Goal: Transaction & Acquisition: Purchase product/service

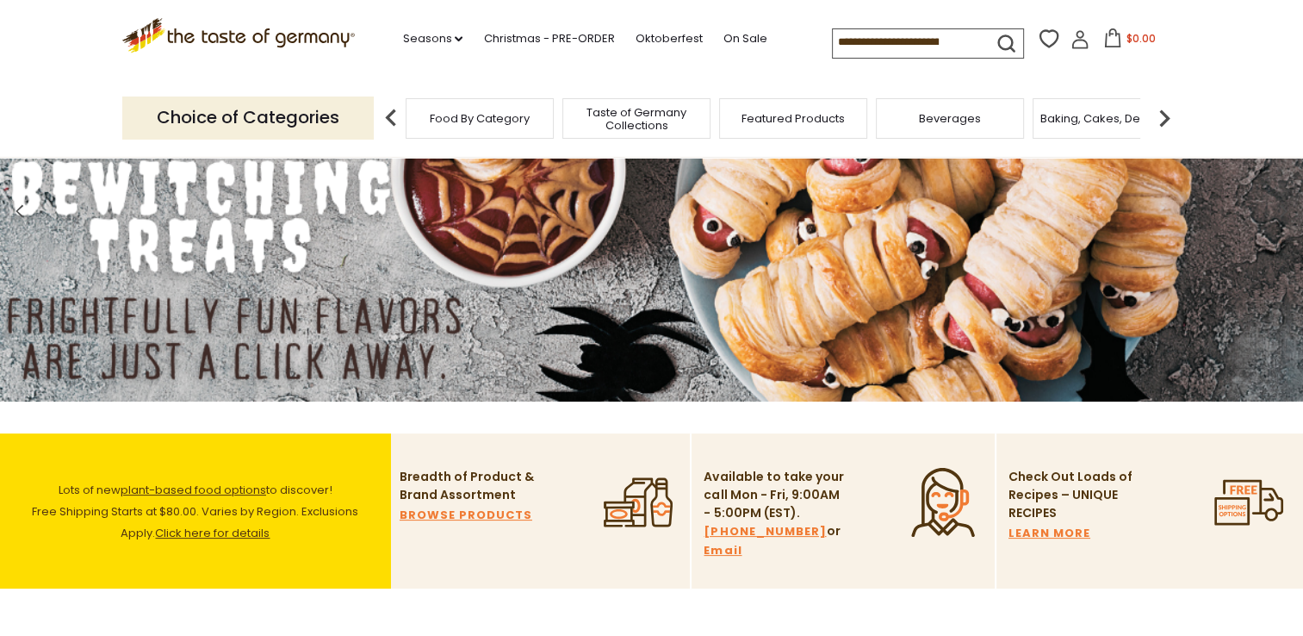
scroll to position [172, 0]
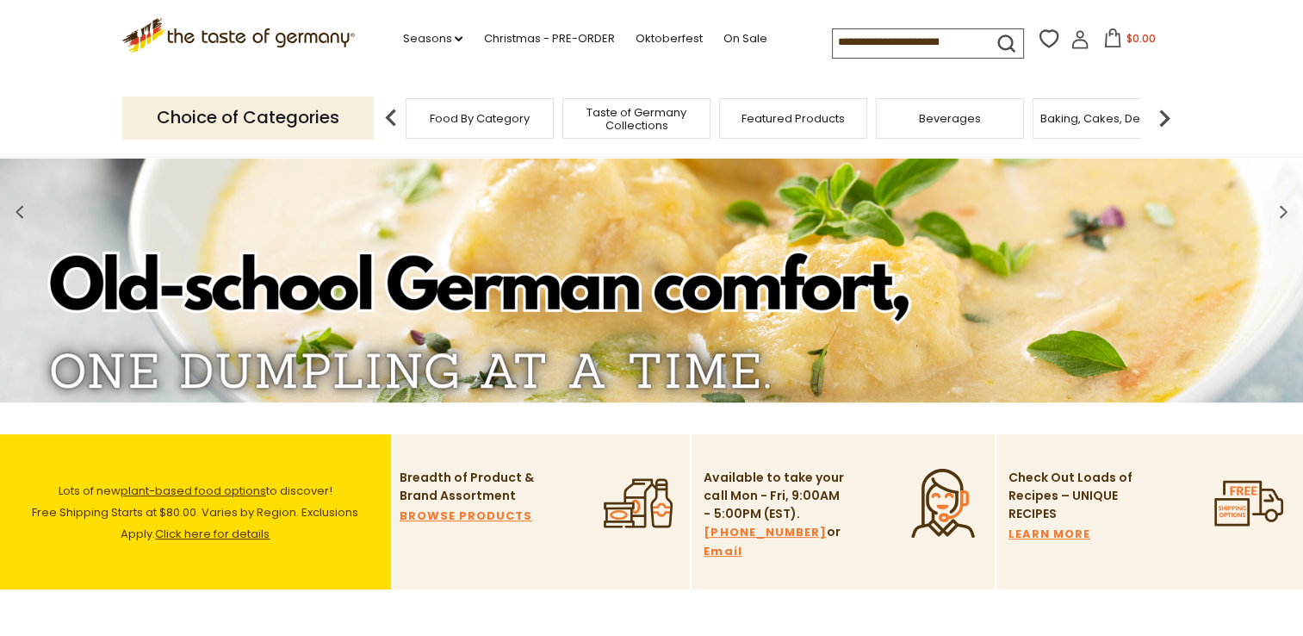
click at [1164, 115] on img at bounding box center [1164, 118] width 34 height 34
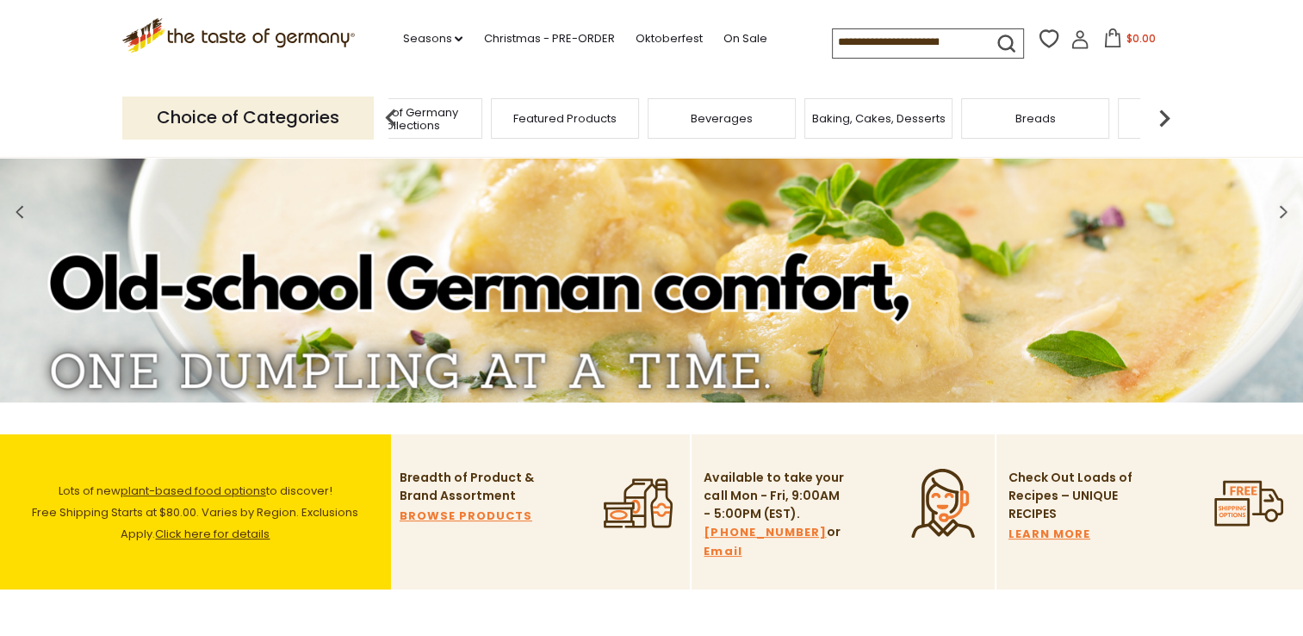
click at [1158, 111] on img at bounding box center [1164, 118] width 34 height 34
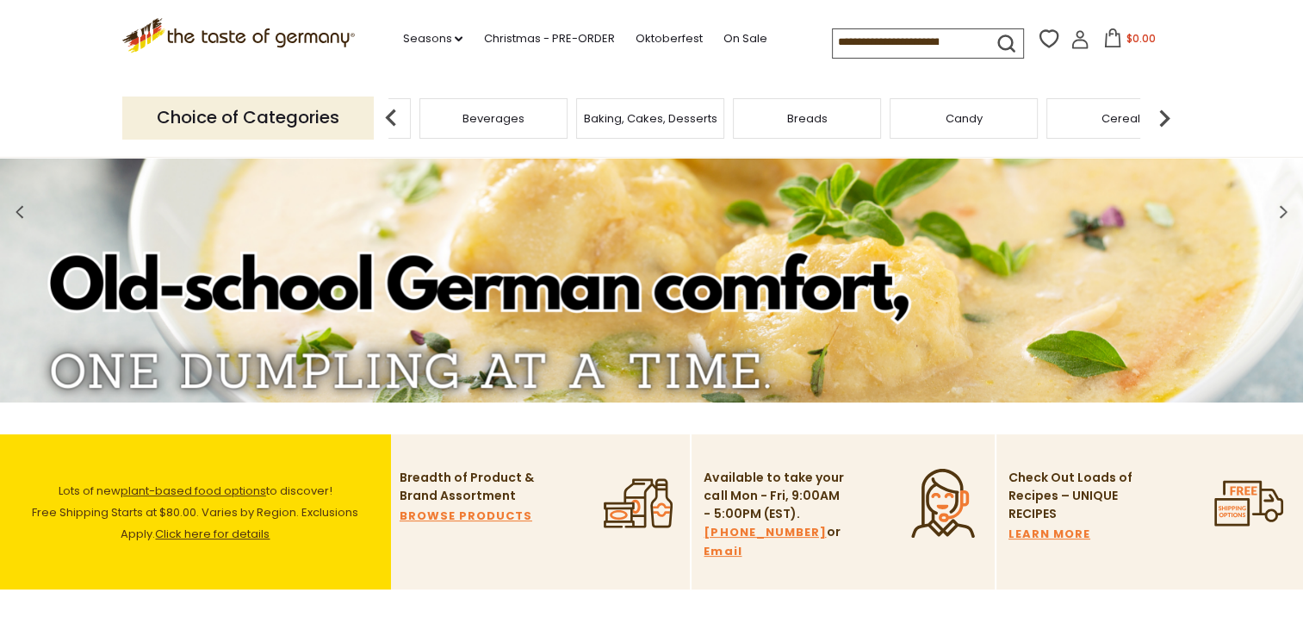
click at [1158, 111] on img at bounding box center [1164, 118] width 34 height 34
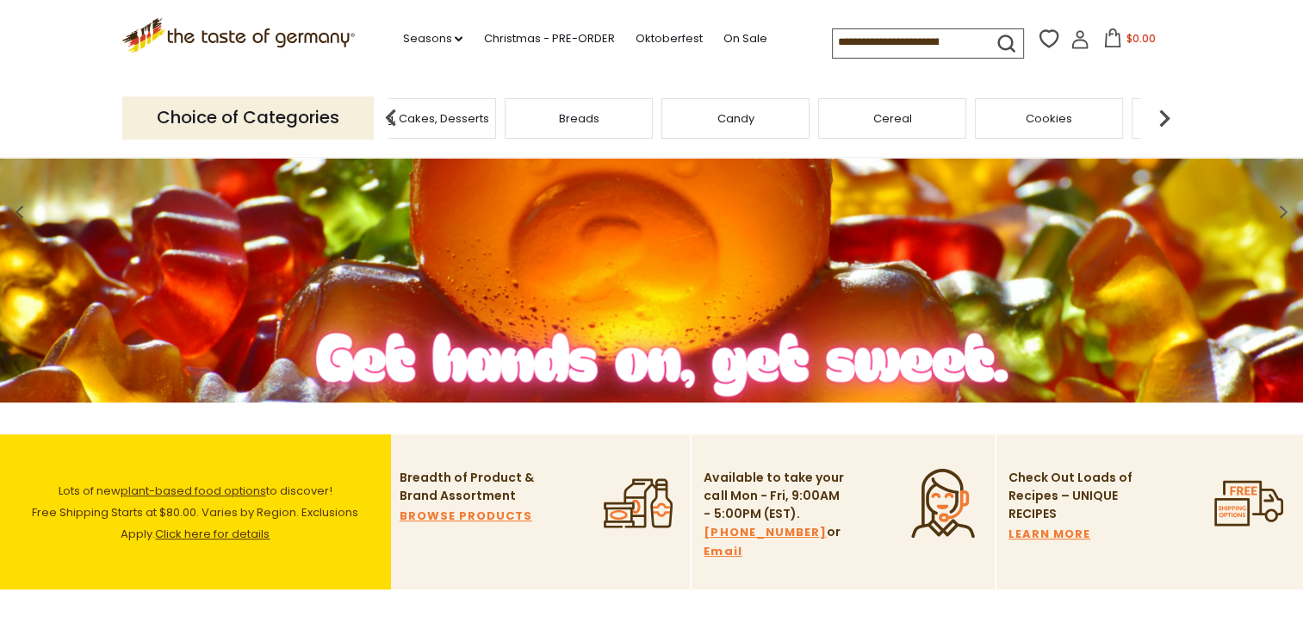
click at [1160, 111] on img at bounding box center [1164, 118] width 34 height 34
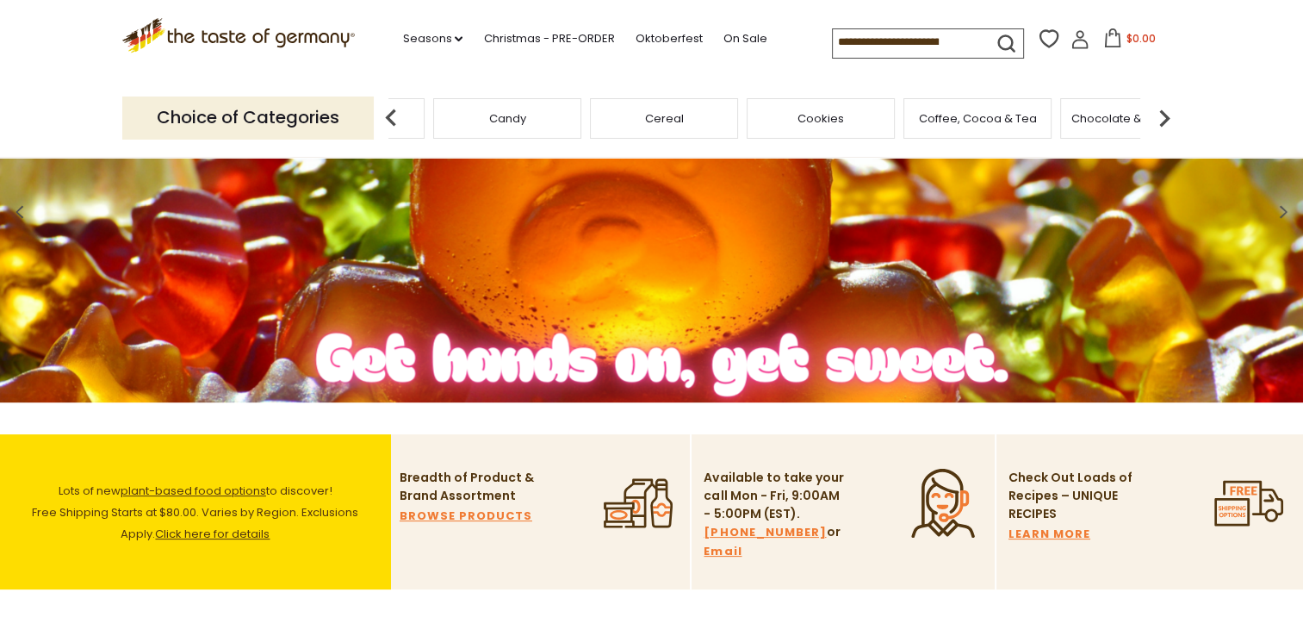
click at [1160, 111] on img at bounding box center [1164, 118] width 34 height 34
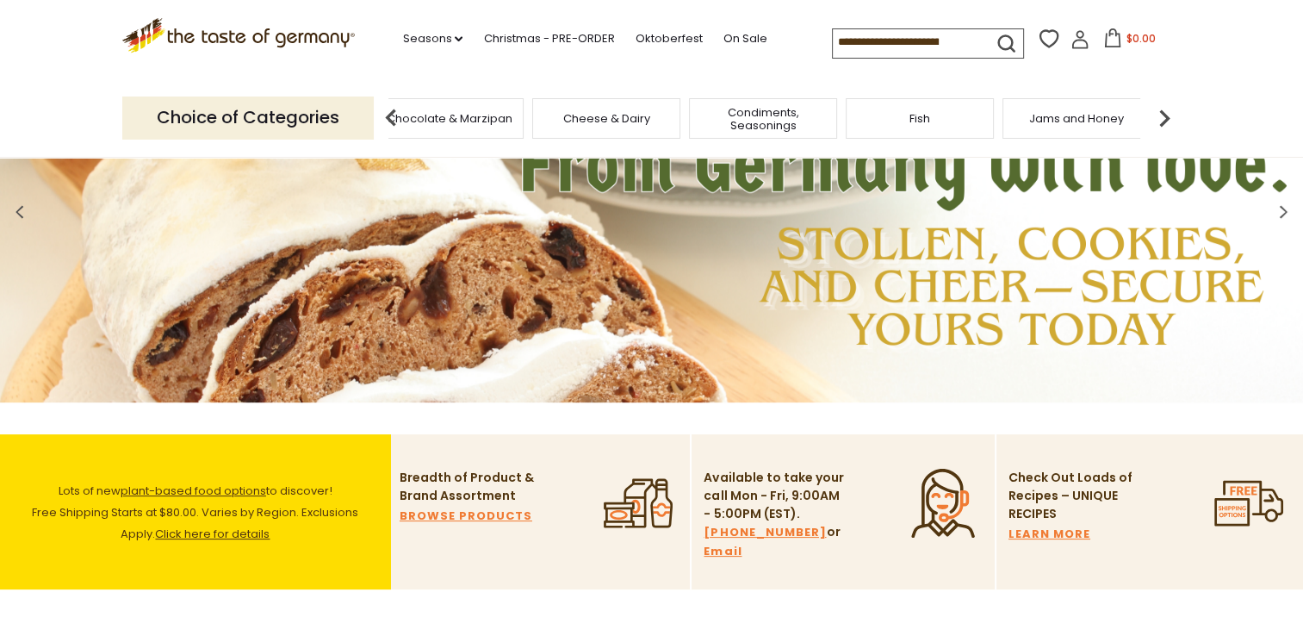
click at [1162, 115] on img at bounding box center [1164, 118] width 34 height 34
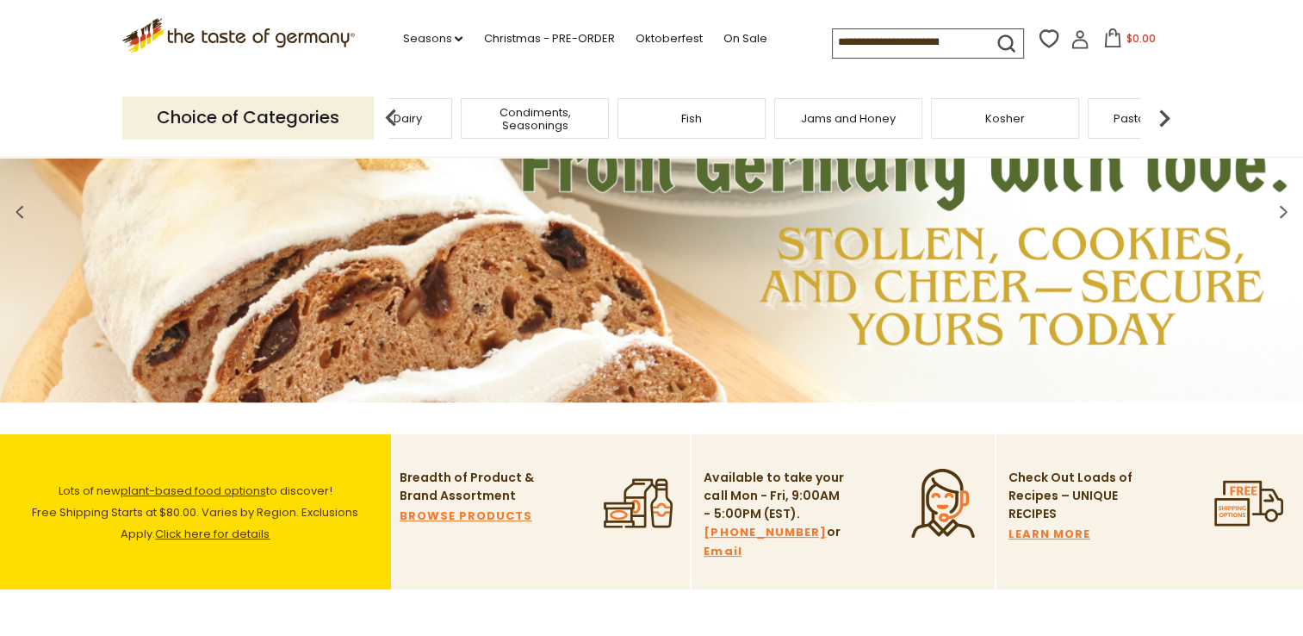
click at [1162, 115] on img at bounding box center [1164, 118] width 34 height 34
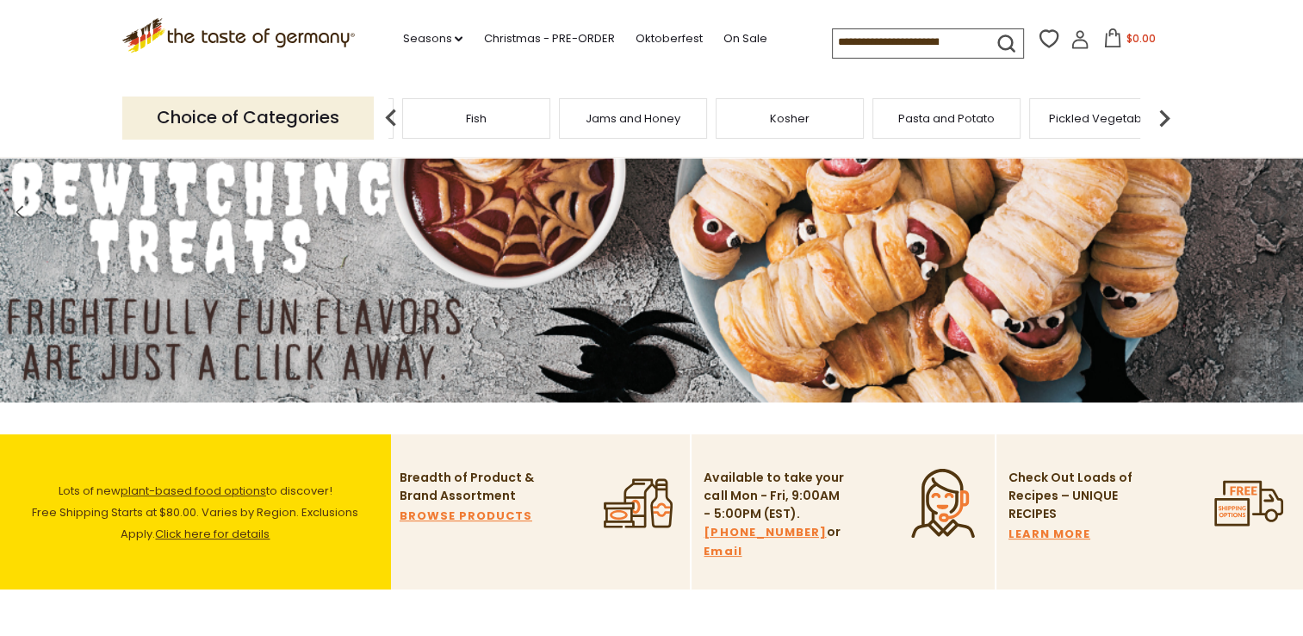
click at [961, 116] on span "Pasta and Potato" at bounding box center [946, 118] width 96 height 13
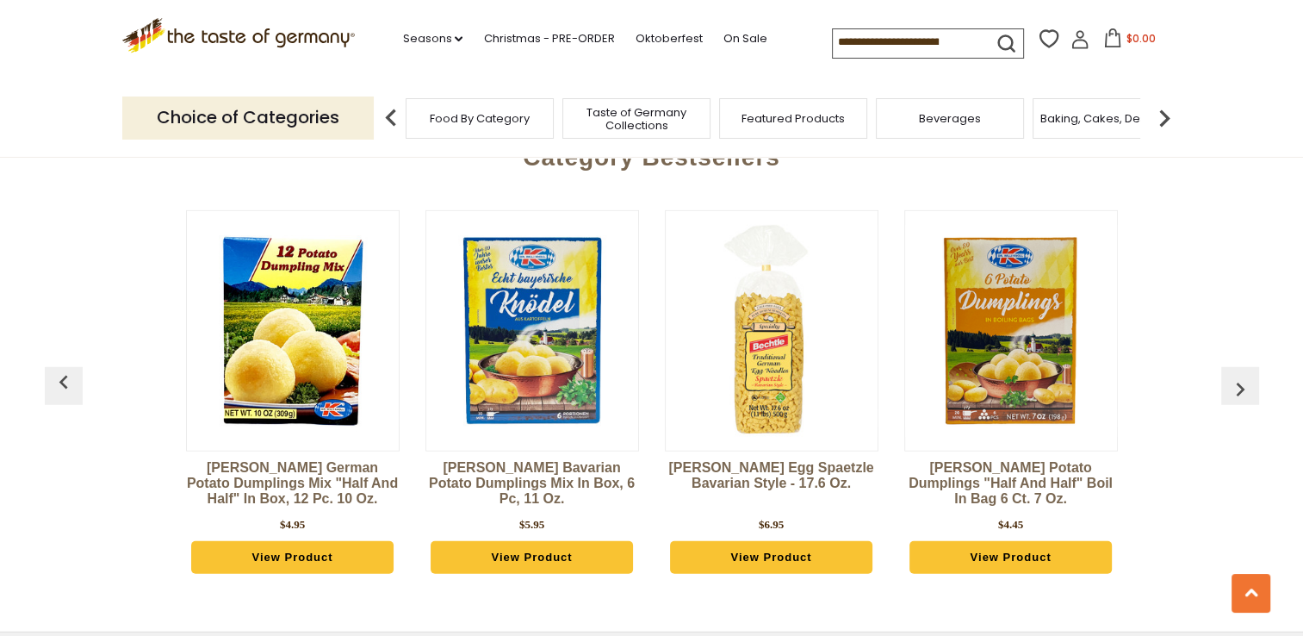
scroll to position [4651, 0]
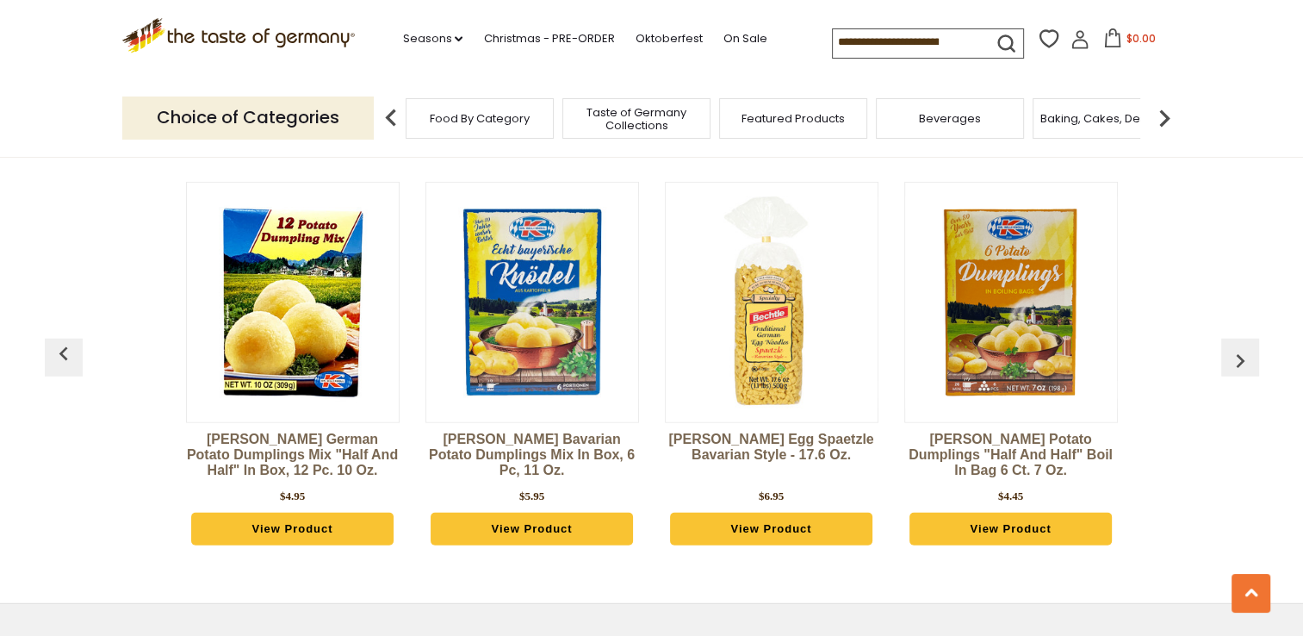
click at [314, 512] on link "View Product" at bounding box center [292, 528] width 203 height 33
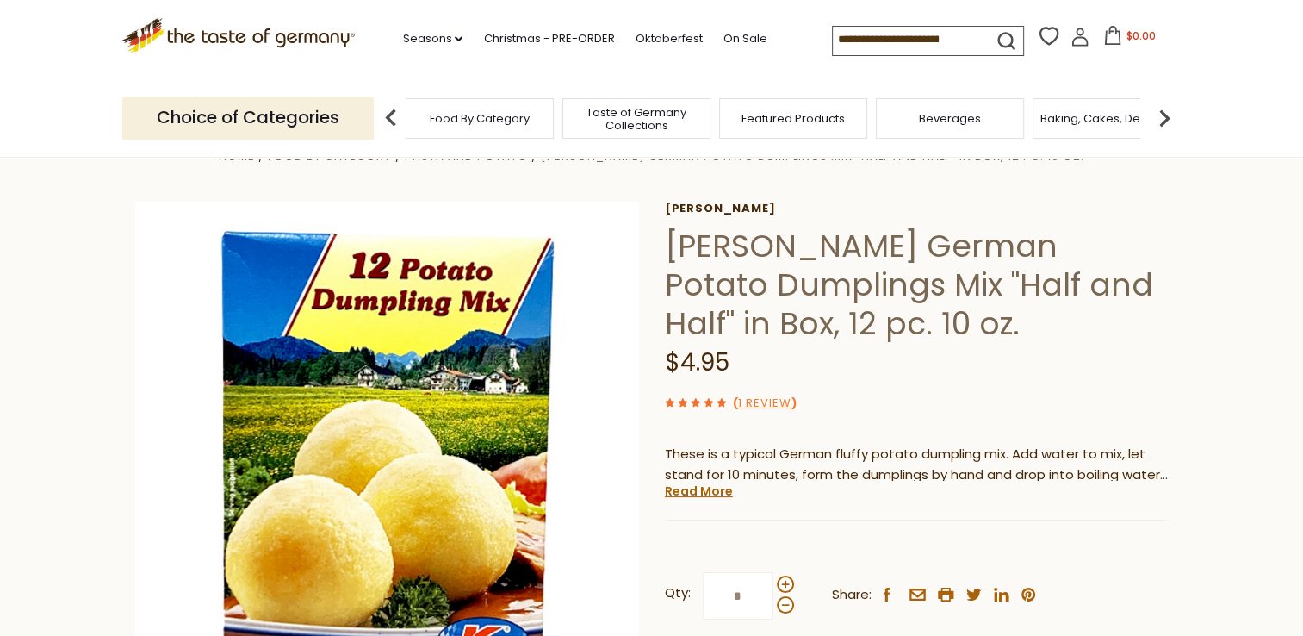
scroll to position [86, 0]
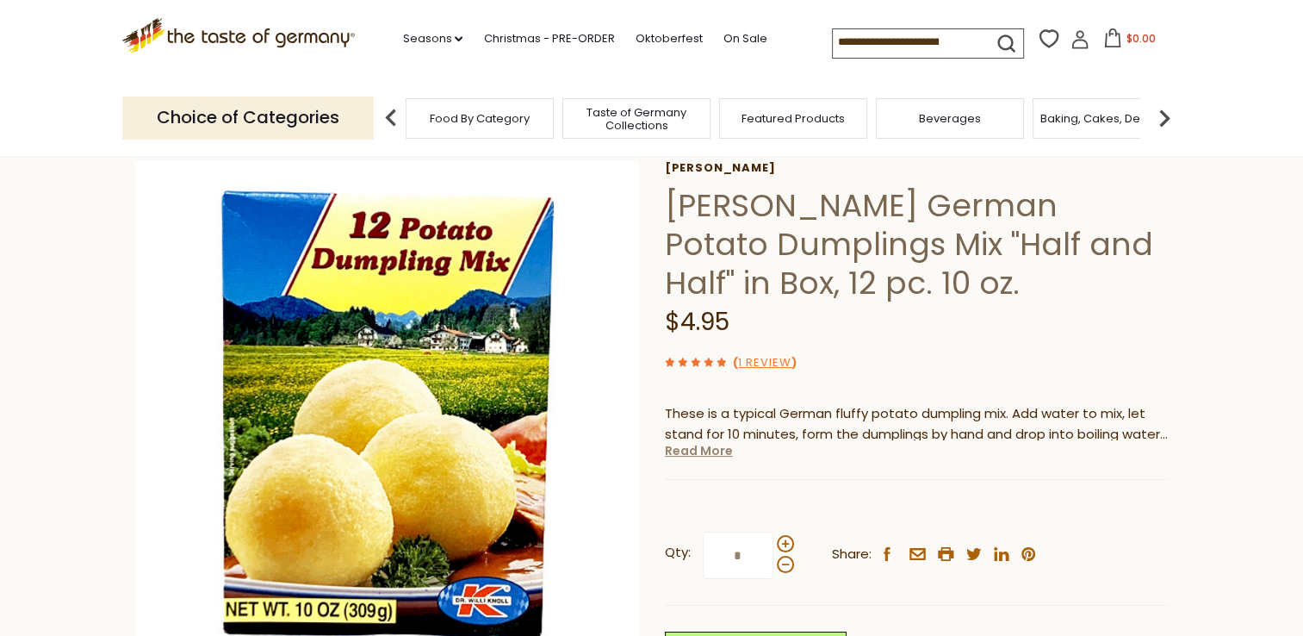
click at [704, 455] on link "Read More" at bounding box center [699, 450] width 68 height 17
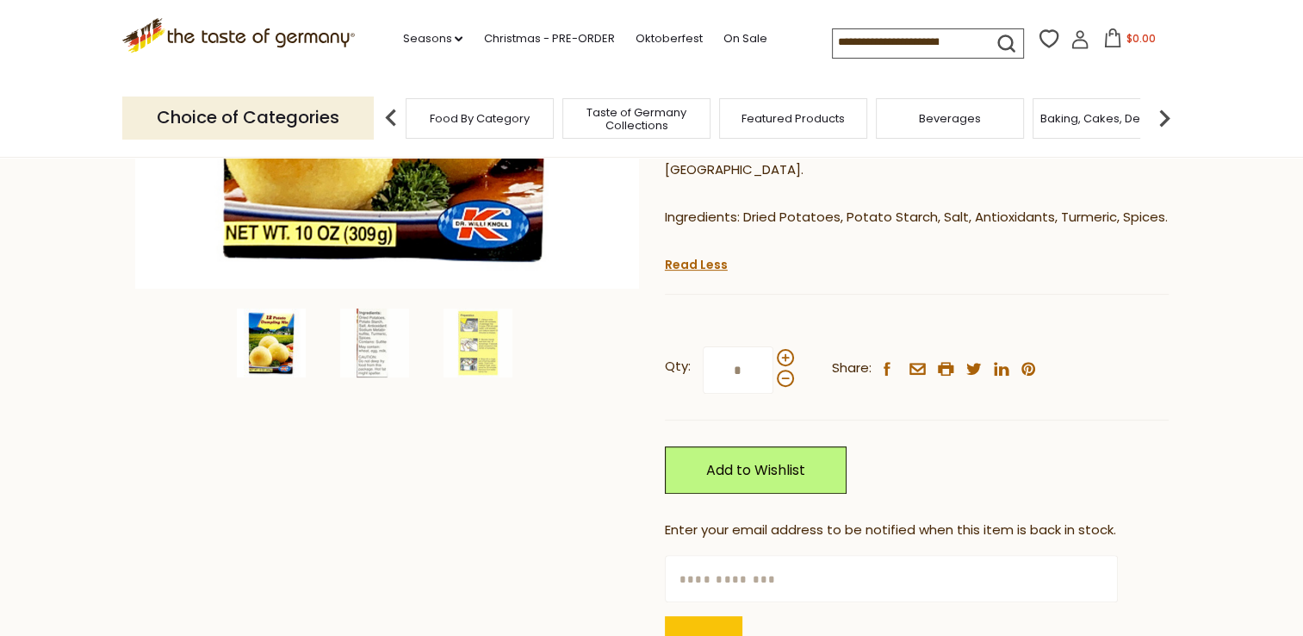
scroll to position [517, 0]
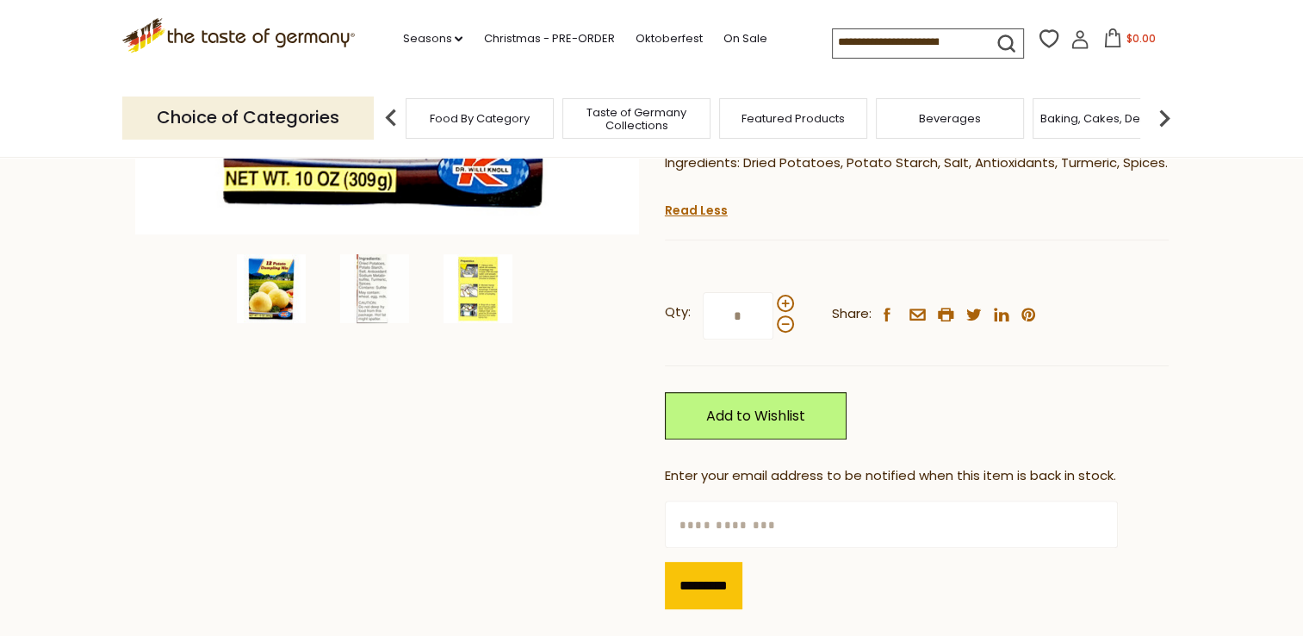
click at [479, 274] on img at bounding box center [478, 288] width 69 height 69
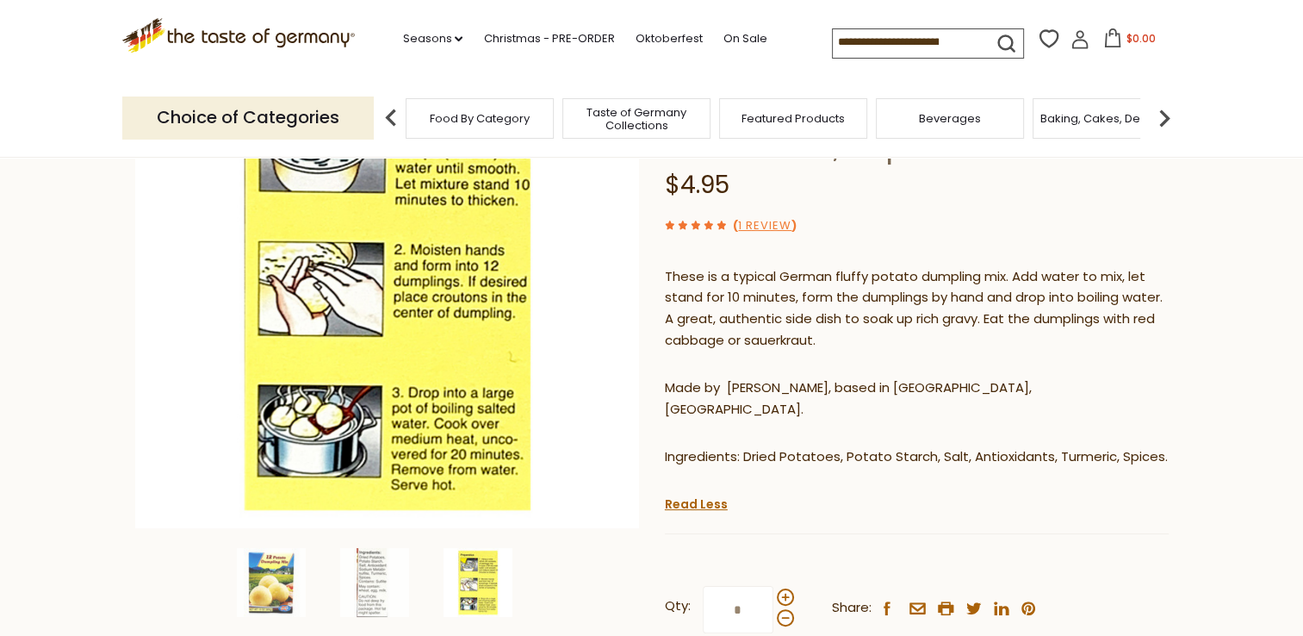
scroll to position [258, 0]
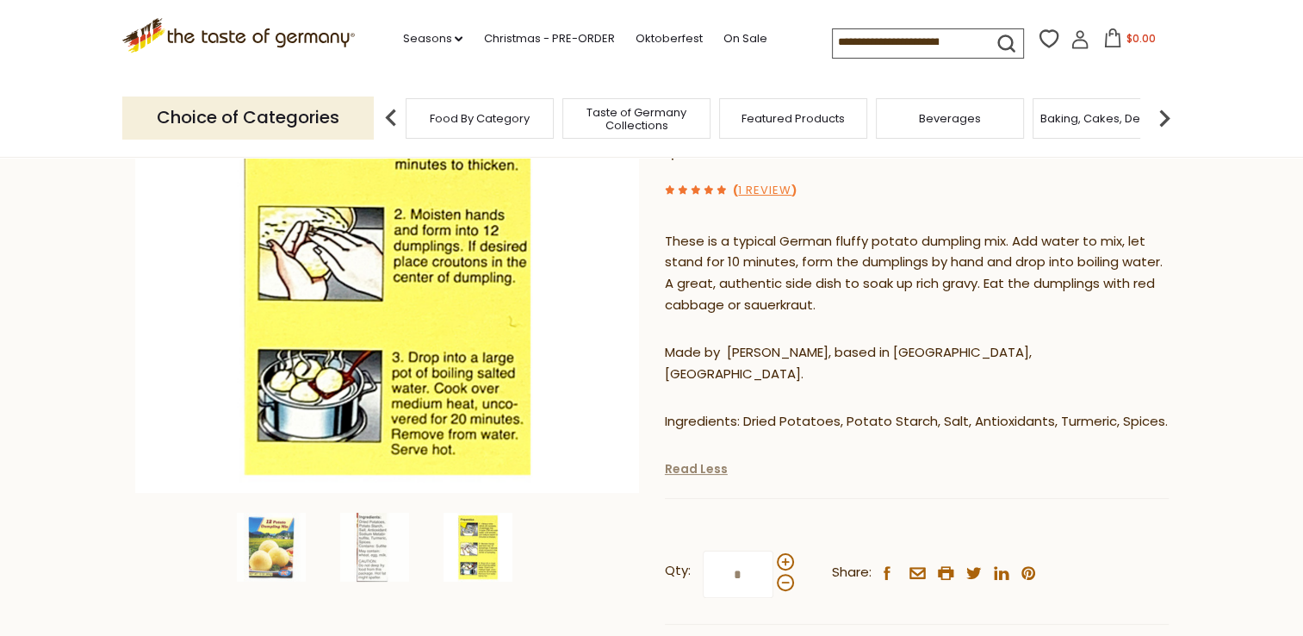
click at [686, 460] on link "Read Less" at bounding box center [696, 468] width 63 height 17
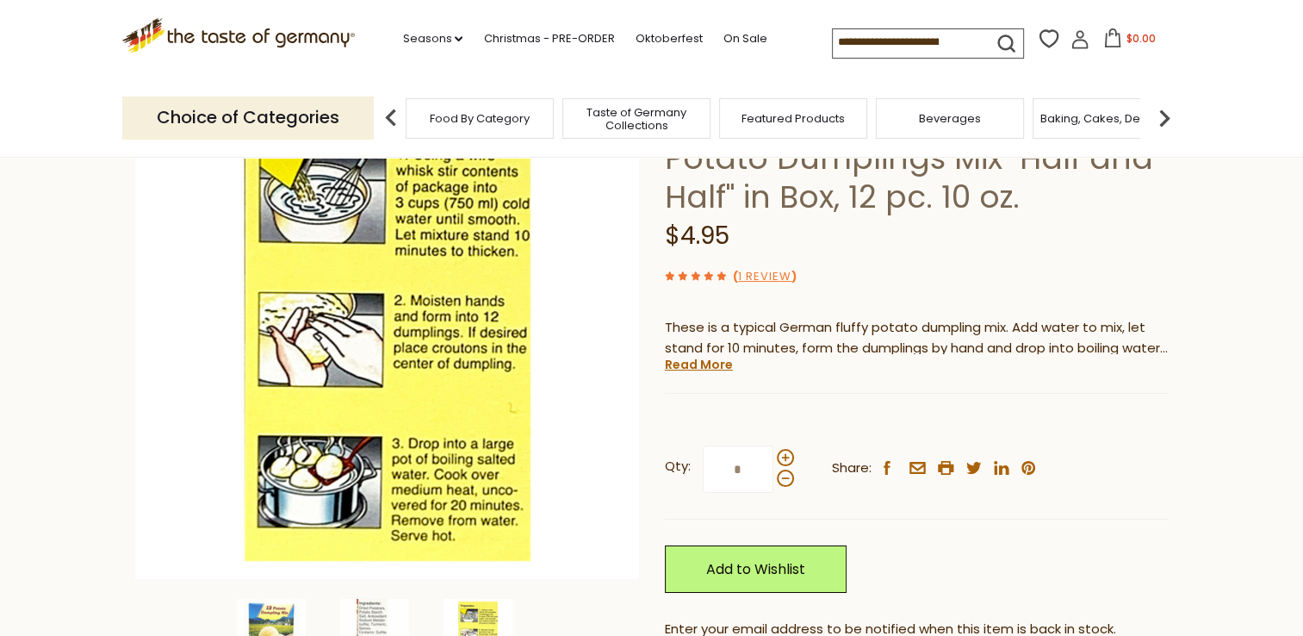
scroll to position [0, 0]
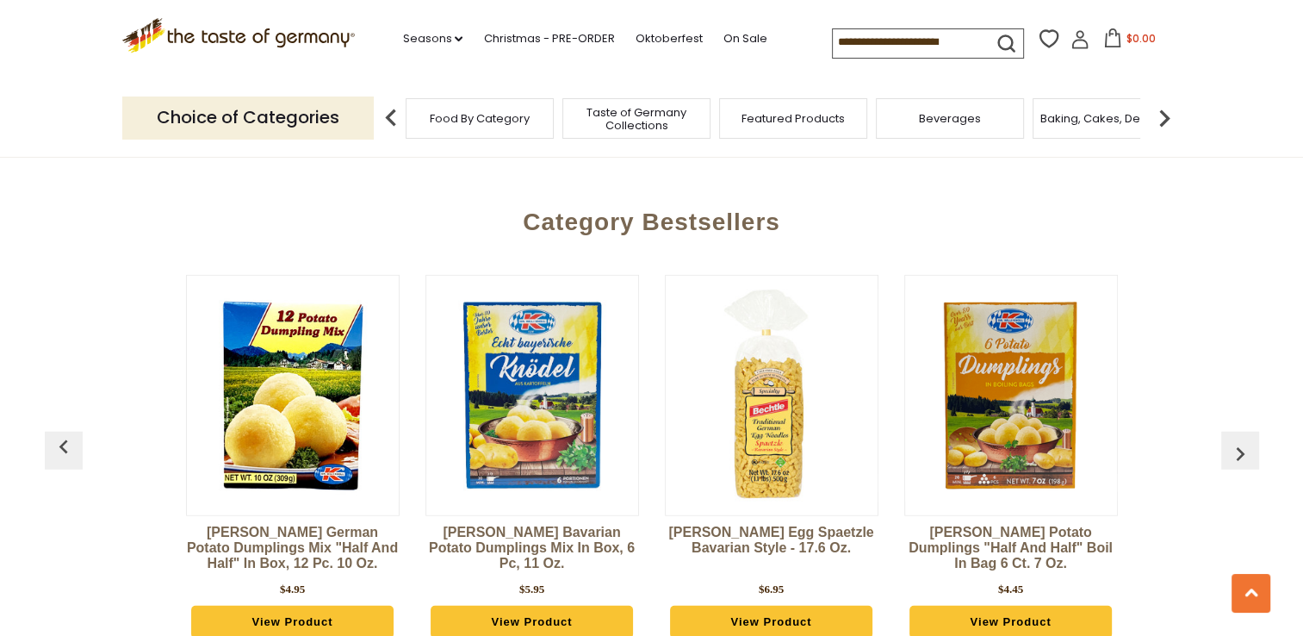
scroll to position [4564, 0]
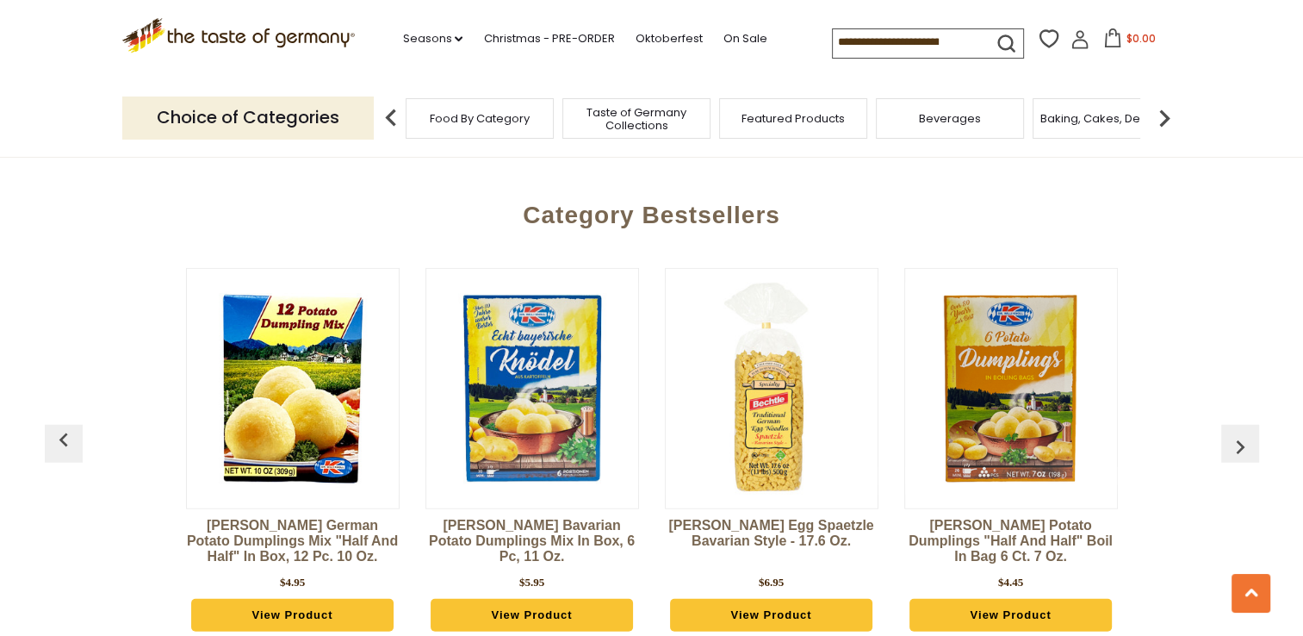
click at [290, 381] on img at bounding box center [293, 388] width 212 height 212
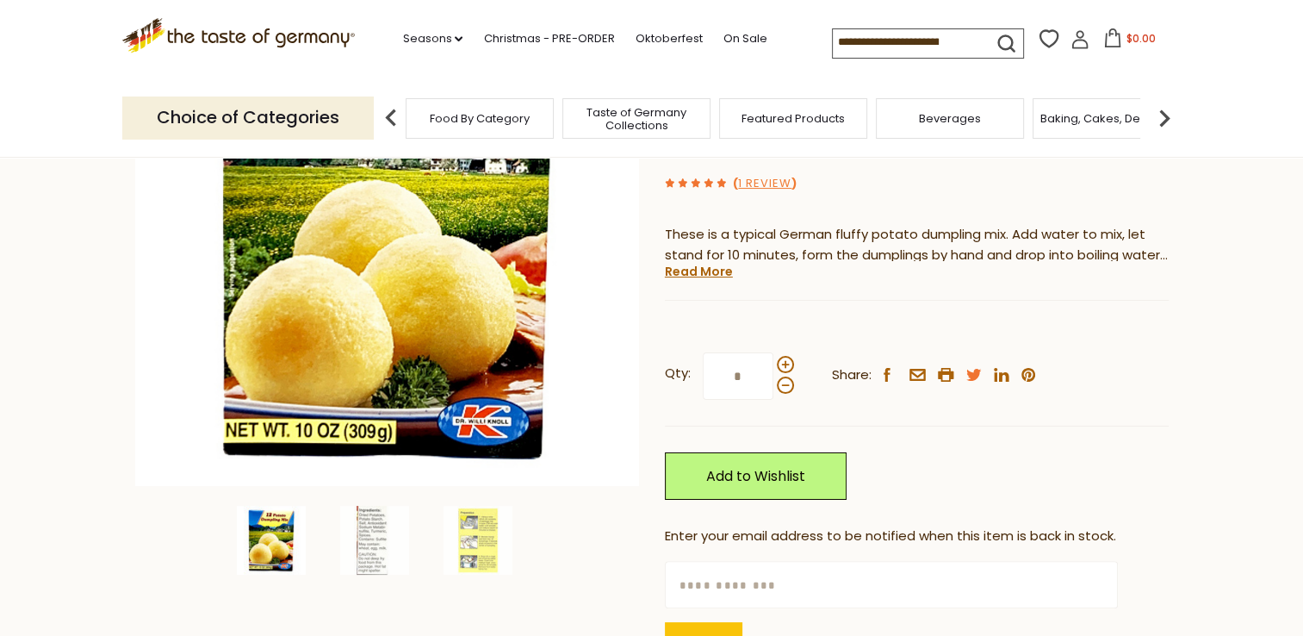
scroll to position [172, 0]
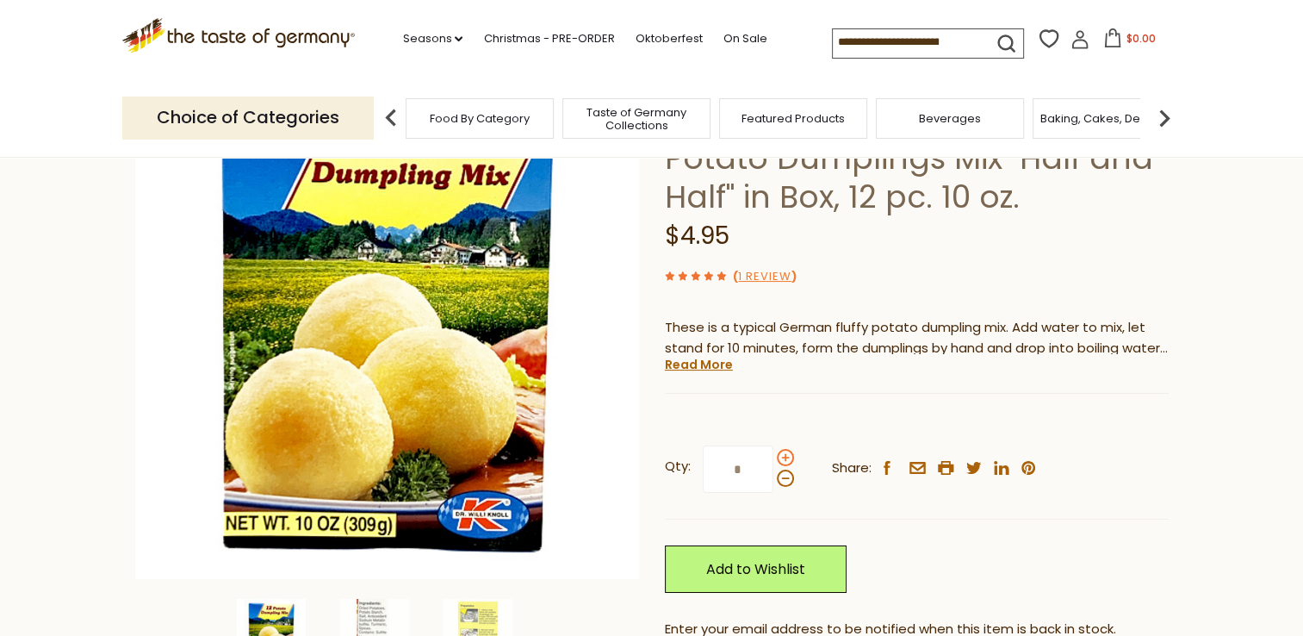
click at [779, 455] on span at bounding box center [785, 457] width 17 height 17
click at [773, 455] on input "*" at bounding box center [738, 468] width 71 height 47
click at [784, 477] on span at bounding box center [785, 477] width 17 height 17
click at [773, 477] on input "*" at bounding box center [738, 468] width 71 height 47
drag, startPoint x: 746, startPoint y: 464, endPoint x: 717, endPoint y: 469, distance: 29.6
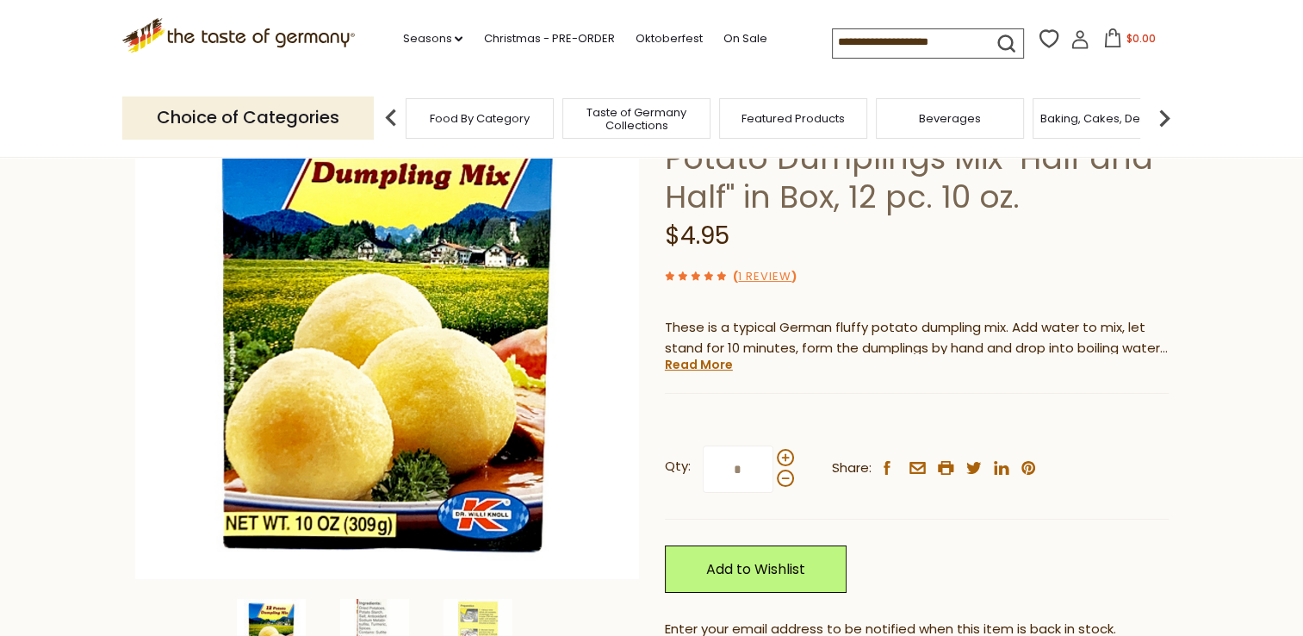
click at [717, 469] on input "*" at bounding box center [738, 468] width 71 height 47
type input "*"
click at [730, 566] on link "Add to Wishlist" at bounding box center [756, 568] width 182 height 47
